Goal: Task Accomplishment & Management: Complete application form

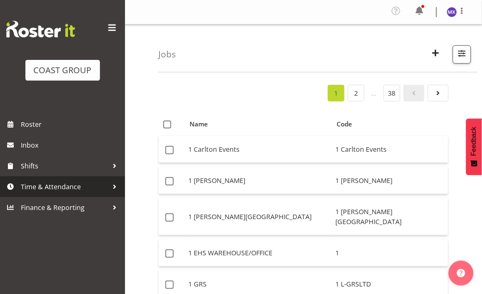
click at [36, 189] on span "Time & Attendance" at bounding box center [64, 187] width 87 height 12
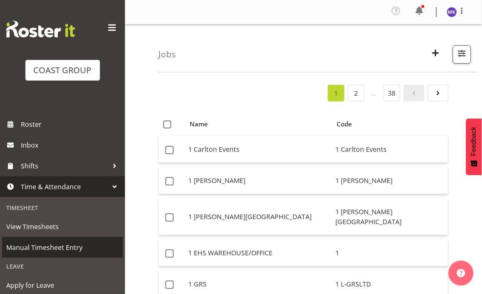
click at [43, 247] on span "Manual Timesheet Entry" at bounding box center [62, 247] width 112 height 12
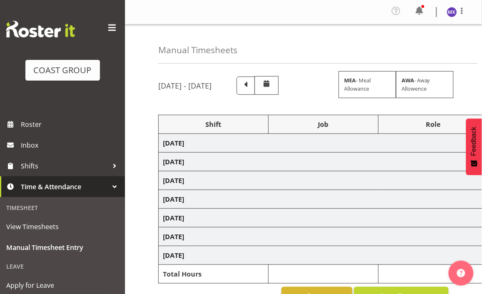
select select "69"
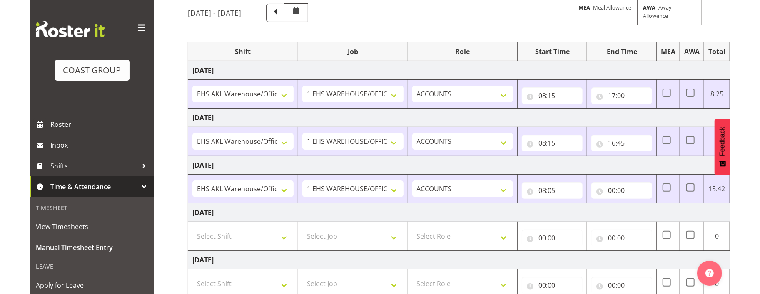
scroll to position [92, 0]
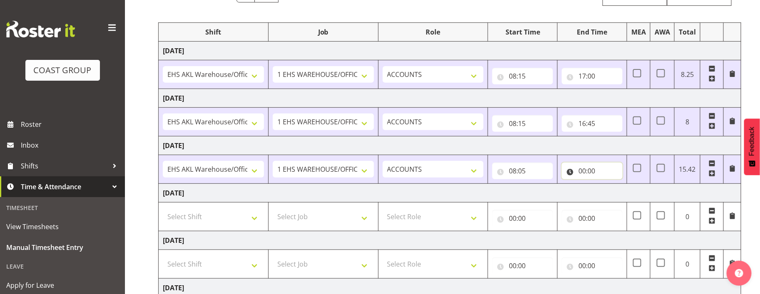
click at [481, 169] on input "00:00" at bounding box center [592, 171] width 61 height 17
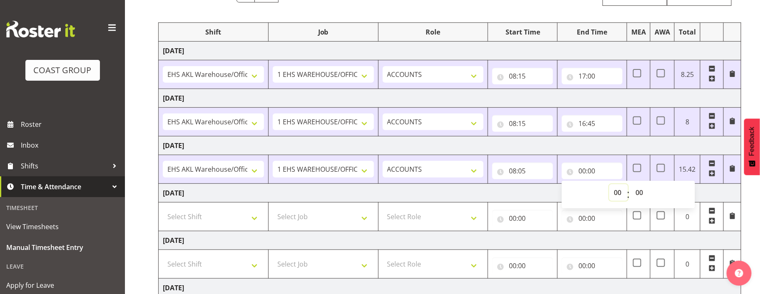
click at [481, 196] on select "00 01 02 03 04 05 06 07 08 09 10 11 12 13 14 15 16 17 18 19 20 21 22 23" at bounding box center [618, 192] width 19 height 17
select select "16"
click at [481, 185] on select "00 01 02 03 04 05 06 07 08 09 10 11 12 13 14 15 16 17 18 19 20 21 22 23" at bounding box center [618, 192] width 19 height 17
type input "16:00"
click at [481, 196] on select "00 01 02 03 04 05 06 07 08 09 10 11 12 13 14 15 16 17 18 19 20 21 22 23 24 25 2…" at bounding box center [640, 192] width 19 height 17
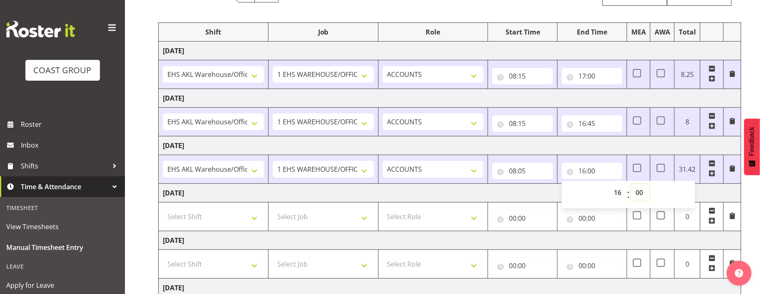
select select "45"
click at [481, 185] on select "00 01 02 03 04 05 06 07 08 09 10 11 12 13 14 15 16 17 18 19 20 21 22 23 24 25 2…" at bounding box center [640, 192] width 19 height 17
type input "16:45"
click at [481, 221] on div "August 27th - September 2nd 2025 MEA - Meal Allowance AWA - Away Allowence Shif…" at bounding box center [459, 199] width 602 height 443
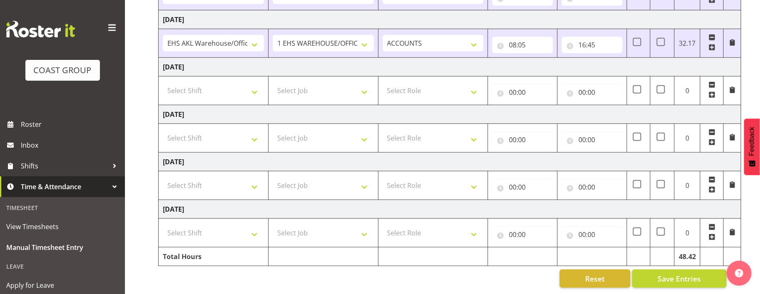
scroll to position [226, 0]
click at [481, 274] on span "Save Entries" at bounding box center [678, 279] width 43 height 11
click at [252, 179] on select "Select Shift EHS AKL Warehouse/Office" at bounding box center [213, 185] width 101 height 17
select select "1083"
click at [163, 177] on select "Select Shift EHS AKL Warehouse/Office" at bounding box center [213, 185] width 101 height 17
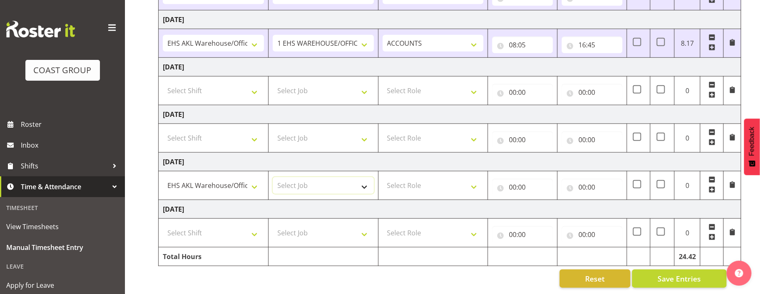
click at [326, 186] on select "Select Job 1 Carlton Events 1 Carlton Hamilton 1 Carlton Wellington 1 EHS WAREH…" at bounding box center [323, 185] width 101 height 17
select select "69"
click at [273, 177] on select "Select Job 1 Carlton Events 1 Carlton Hamilton 1 Carlton Wellington 1 EHS WAREH…" at bounding box center [323, 185] width 101 height 17
click at [475, 177] on select "Select Role ACCOUNTS" at bounding box center [433, 185] width 101 height 17
select select "204"
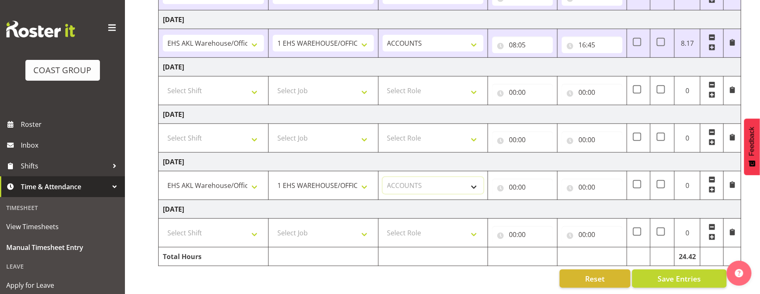
click at [383, 177] on select "Select Role ACCOUNTS" at bounding box center [433, 185] width 101 height 17
click at [481, 182] on input "00:00" at bounding box center [522, 187] width 61 height 17
click at [481, 208] on select "00 01 02 03 04 05 06 07 08 09 10 11 12 13 14 15 16 17 18 19 20 21 22 23" at bounding box center [549, 209] width 19 height 17
select select "8"
click at [481, 201] on select "00 01 02 03 04 05 06 07 08 09 10 11 12 13 14 15 16 17 18 19 20 21 22 23" at bounding box center [549, 209] width 19 height 17
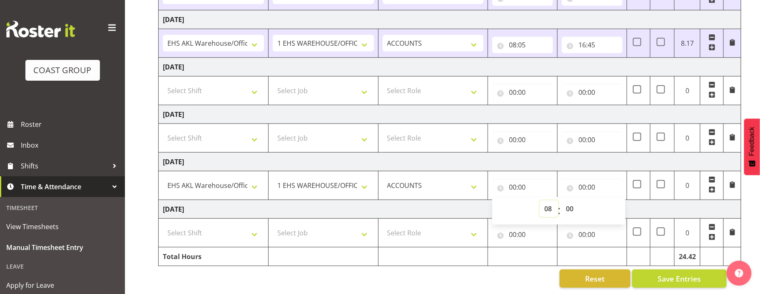
type input "08:00"
click at [481, 201] on div "00 01 02 03 04 05 06 07 08 09 10 11 12 13 14 15 16 17 18 19 20 21 22 23 : 00 01…" at bounding box center [558, 211] width 133 height 21
click at [481, 204] on select "00 01 02 03 04 05 06 07 08 09 10 11 12 13 14 15 16 17 18 19 20 21 22 23 24 25 2…" at bounding box center [570, 209] width 19 height 17
select select "5"
click at [481, 201] on select "00 01 02 03 04 05 06 07 08 09 10 11 12 13 14 15 16 17 18 19 20 21 22 23 24 25 2…" at bounding box center [570, 209] width 19 height 17
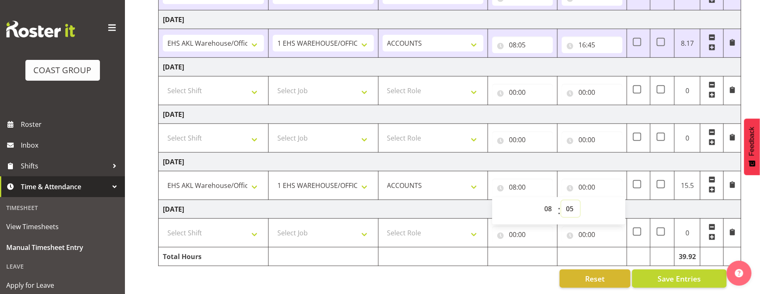
type input "08:05"
click at [481, 274] on span "Save Entries" at bounding box center [678, 279] width 43 height 11
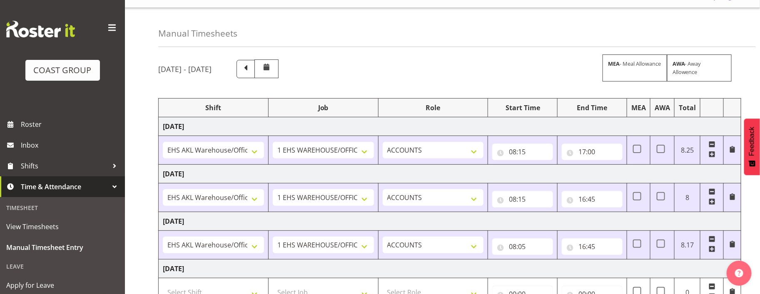
scroll to position [7, 0]
